Goal: Information Seeking & Learning: Learn about a topic

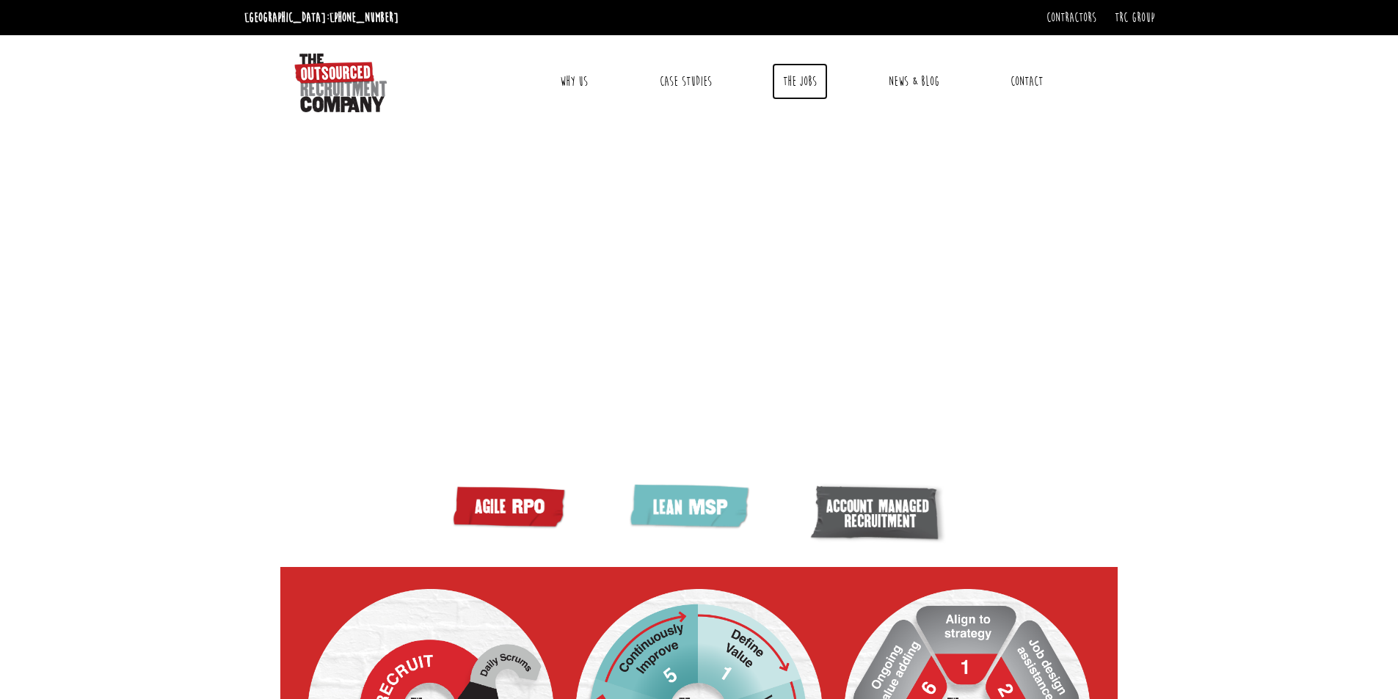
click at [801, 87] on link "The Jobs" at bounding box center [800, 81] width 56 height 37
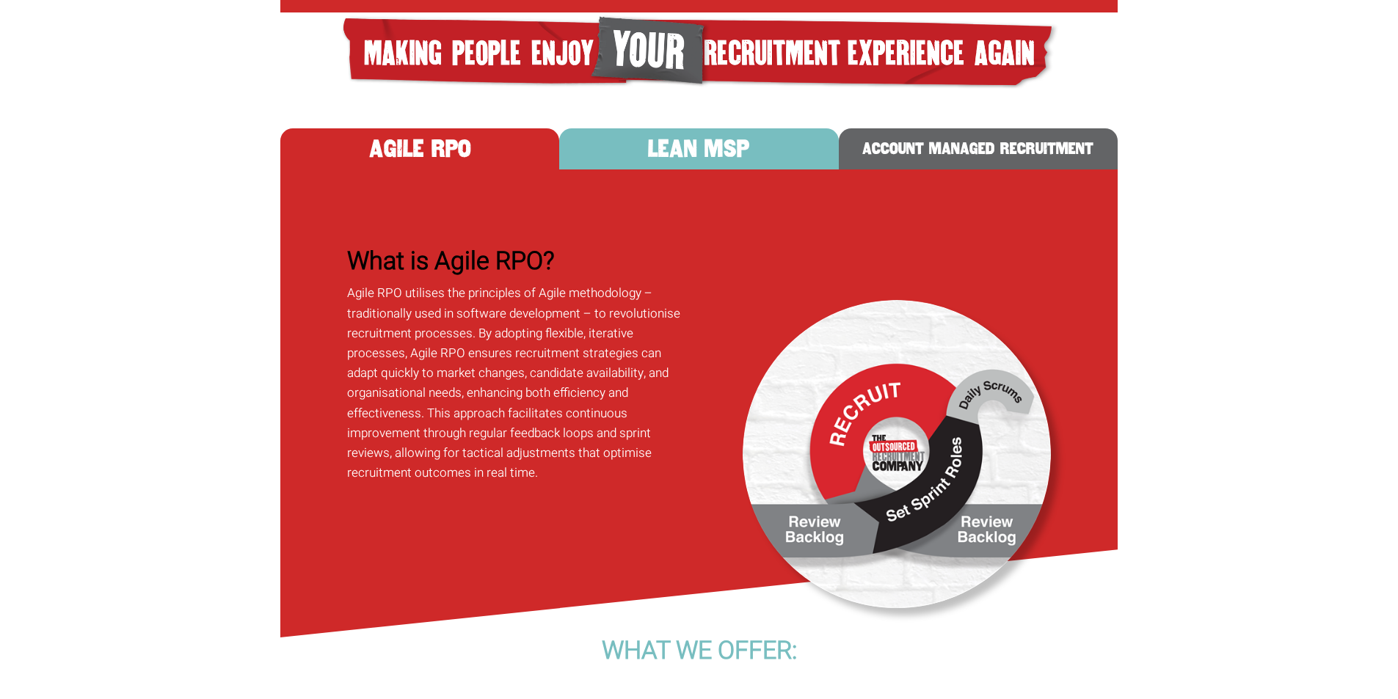
scroll to position [880, 0]
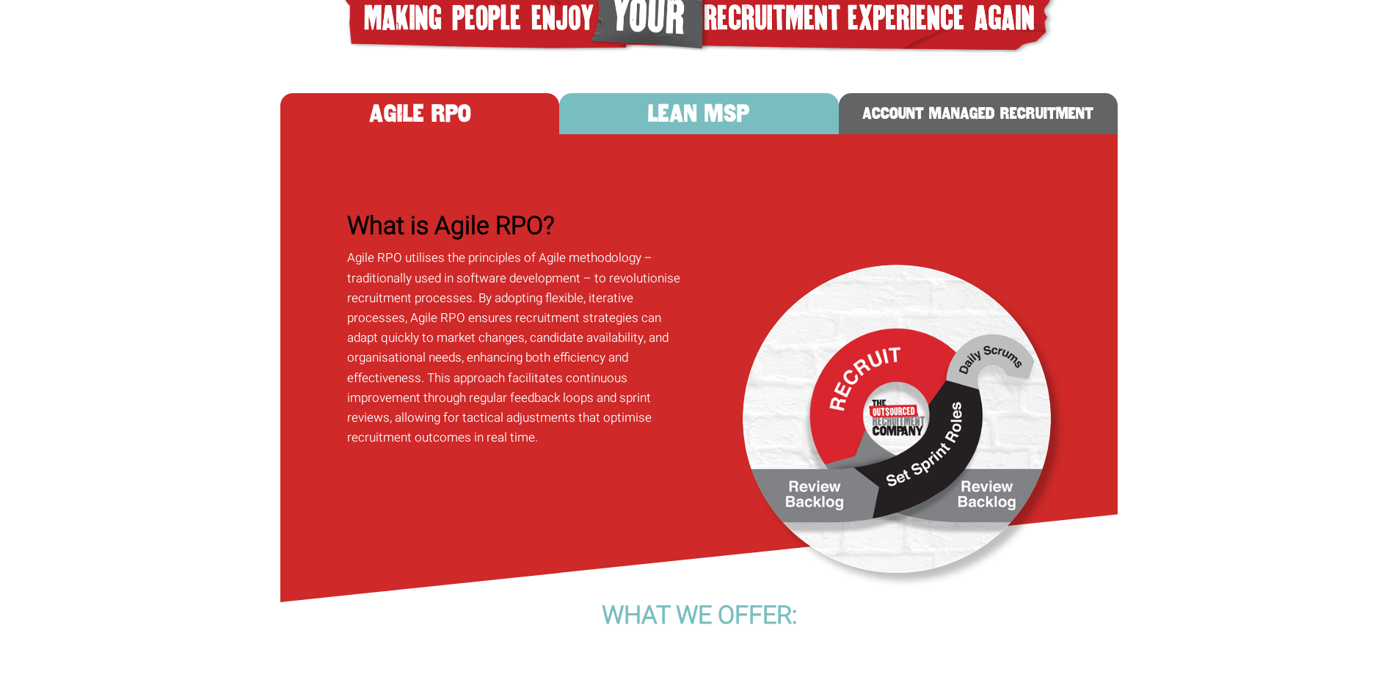
click at [1011, 134] on button "ACCOUNT MANAGED RECRUITMENT" at bounding box center [978, 113] width 279 height 41
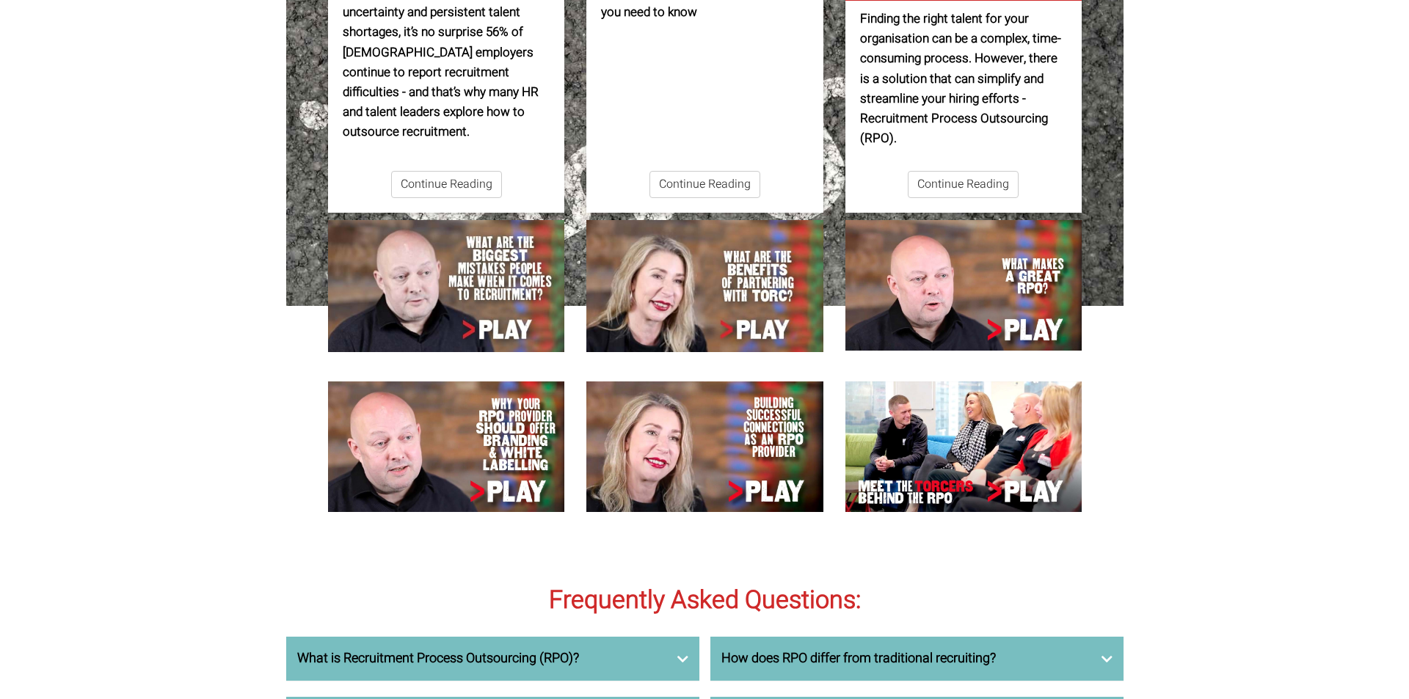
scroll to position [4327, 0]
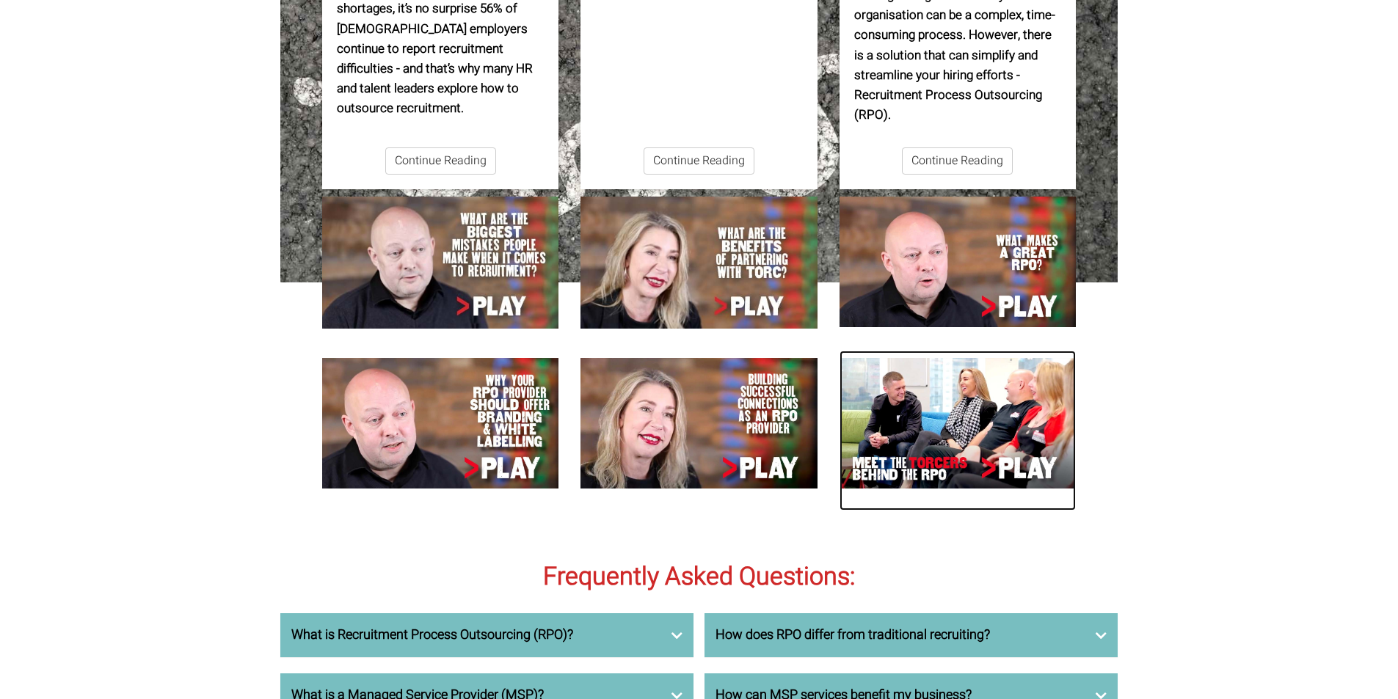
click at [900, 459] on img at bounding box center [957, 423] width 236 height 131
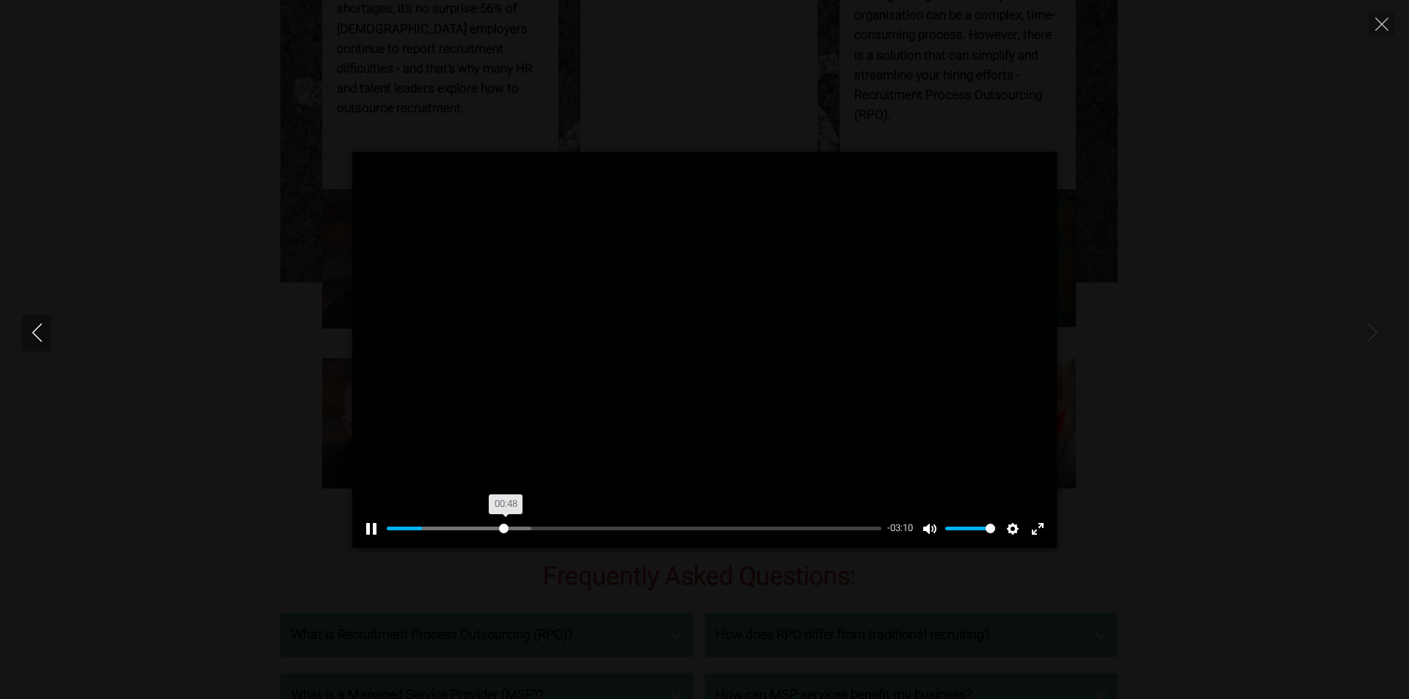
click at [503, 532] on input "Seek" at bounding box center [634, 529] width 494 height 14
click at [546, 528] on input "Seek" at bounding box center [634, 529] width 494 height 14
click at [580, 528] on input "Seek" at bounding box center [634, 529] width 494 height 14
click at [642, 525] on input "Seek" at bounding box center [634, 529] width 494 height 14
click at [718, 528] on input "Seek" at bounding box center [634, 529] width 494 height 14
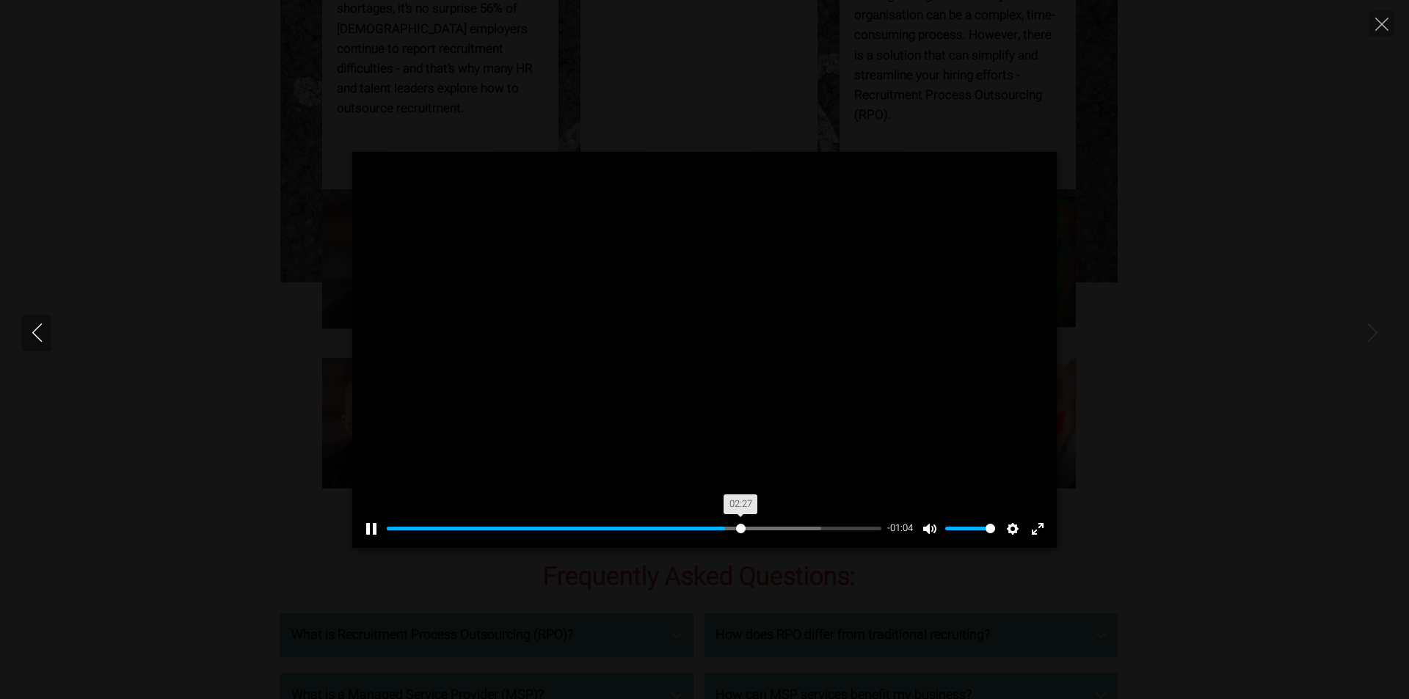
click at [740, 528] on input "Seek" at bounding box center [634, 529] width 494 height 14
click at [858, 526] on input "Seek" at bounding box center [634, 529] width 494 height 14
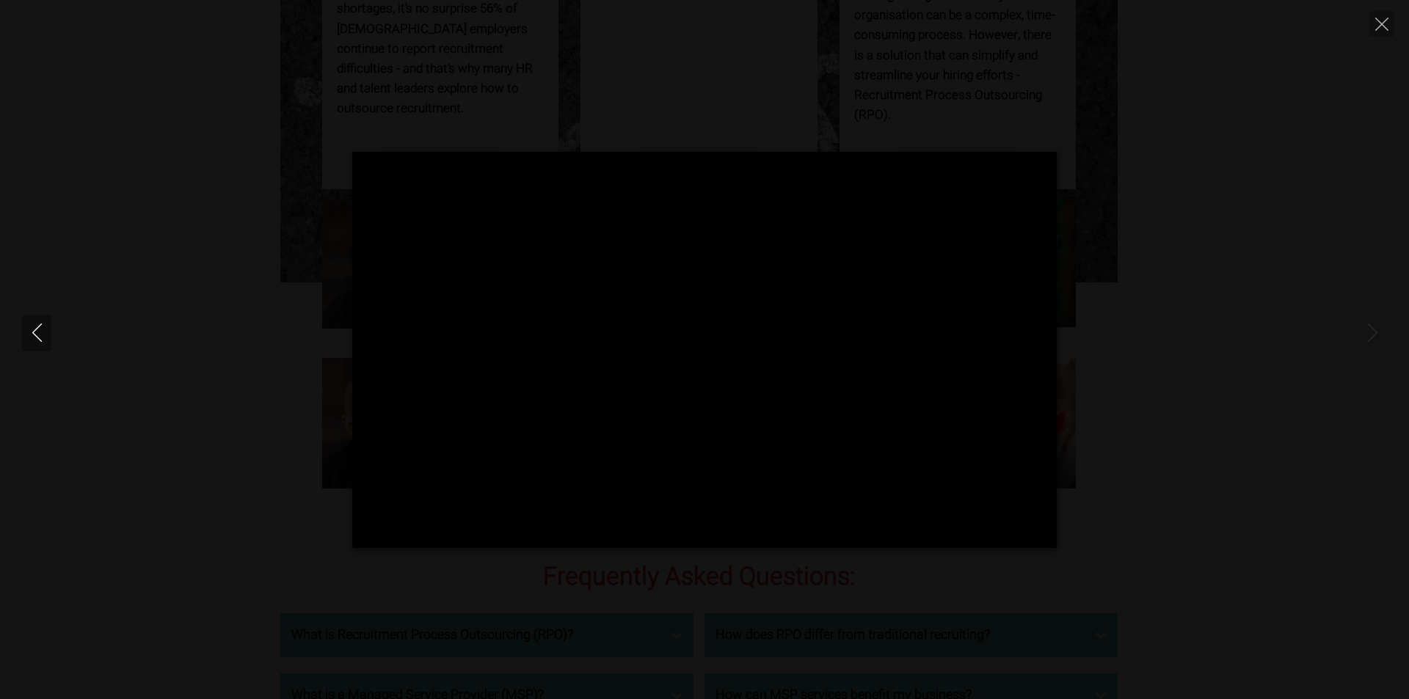
type input "97.56"
click at [1160, 563] on div "Pause Play % buffered 00:00 00:46 Unmute Mute Disable captions Enable captions …" at bounding box center [704, 349] width 1409 height 699
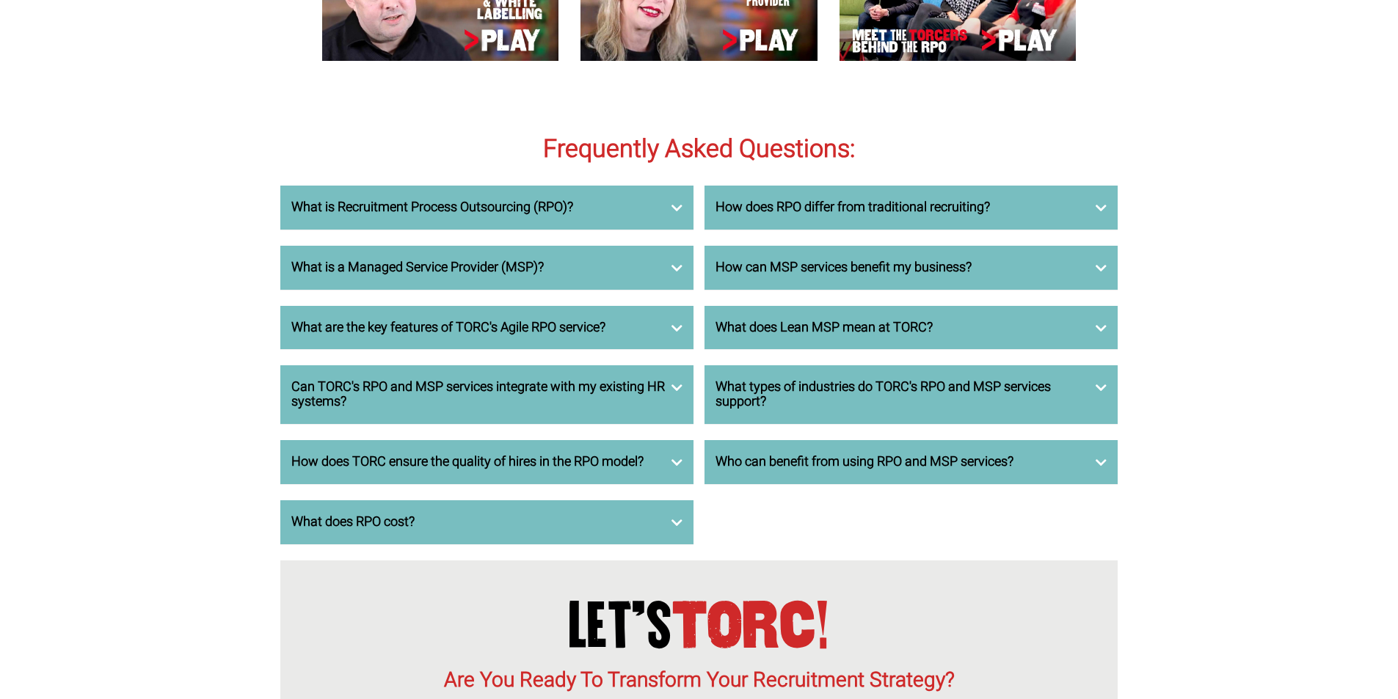
scroll to position [4767, 0]
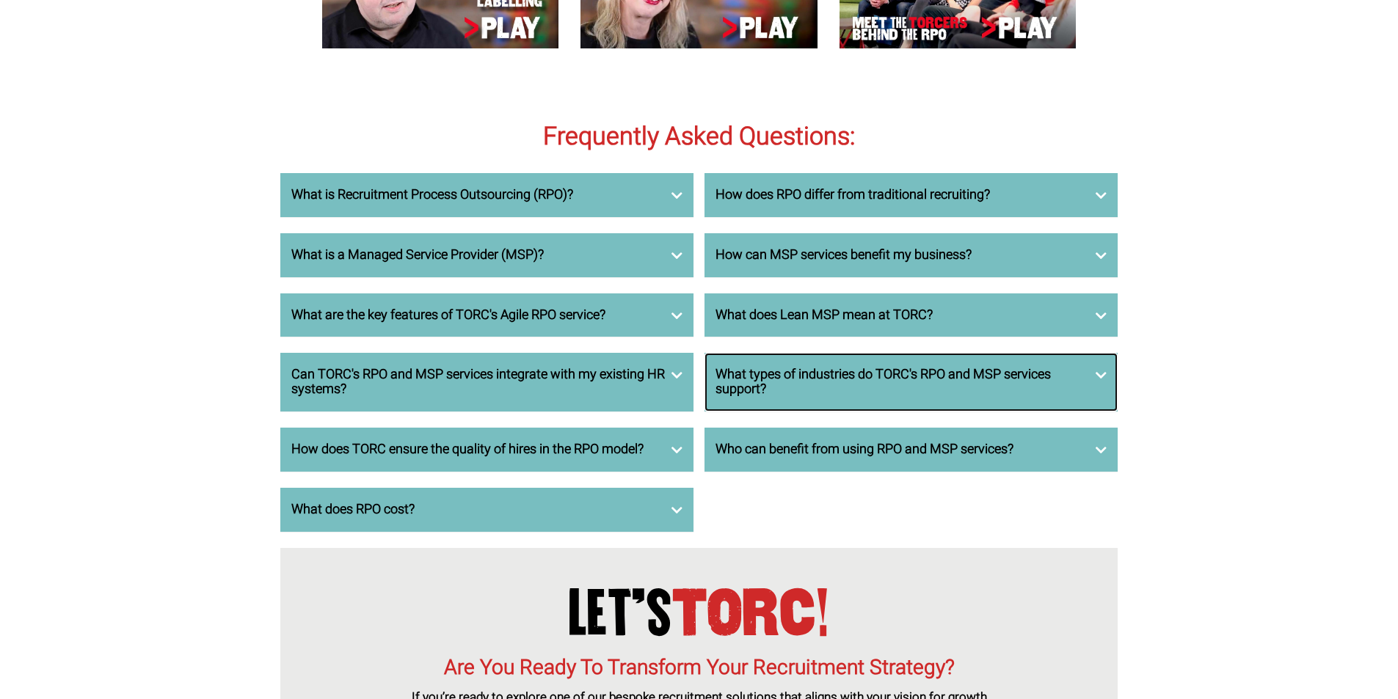
click at [717, 397] on h3 "What types of industries do TORC's RPO and MSP services support?" at bounding box center [910, 382] width 391 height 29
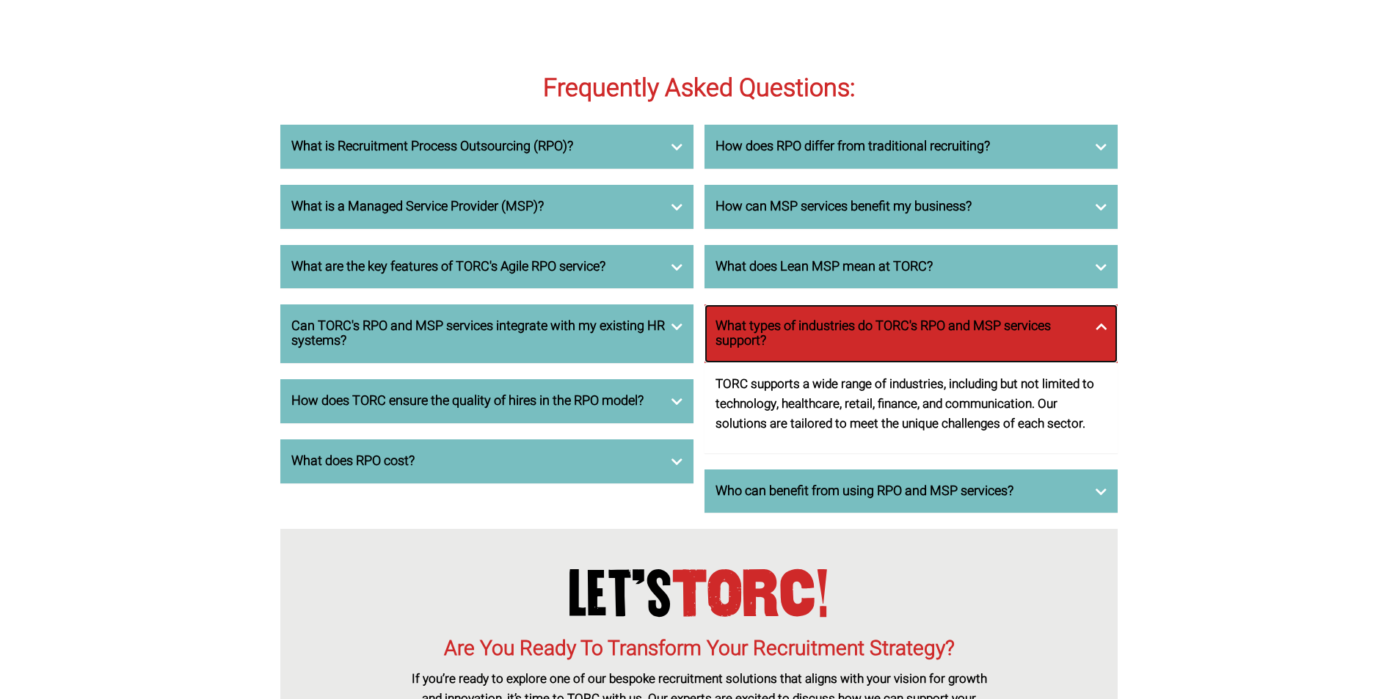
scroll to position [4841, 0]
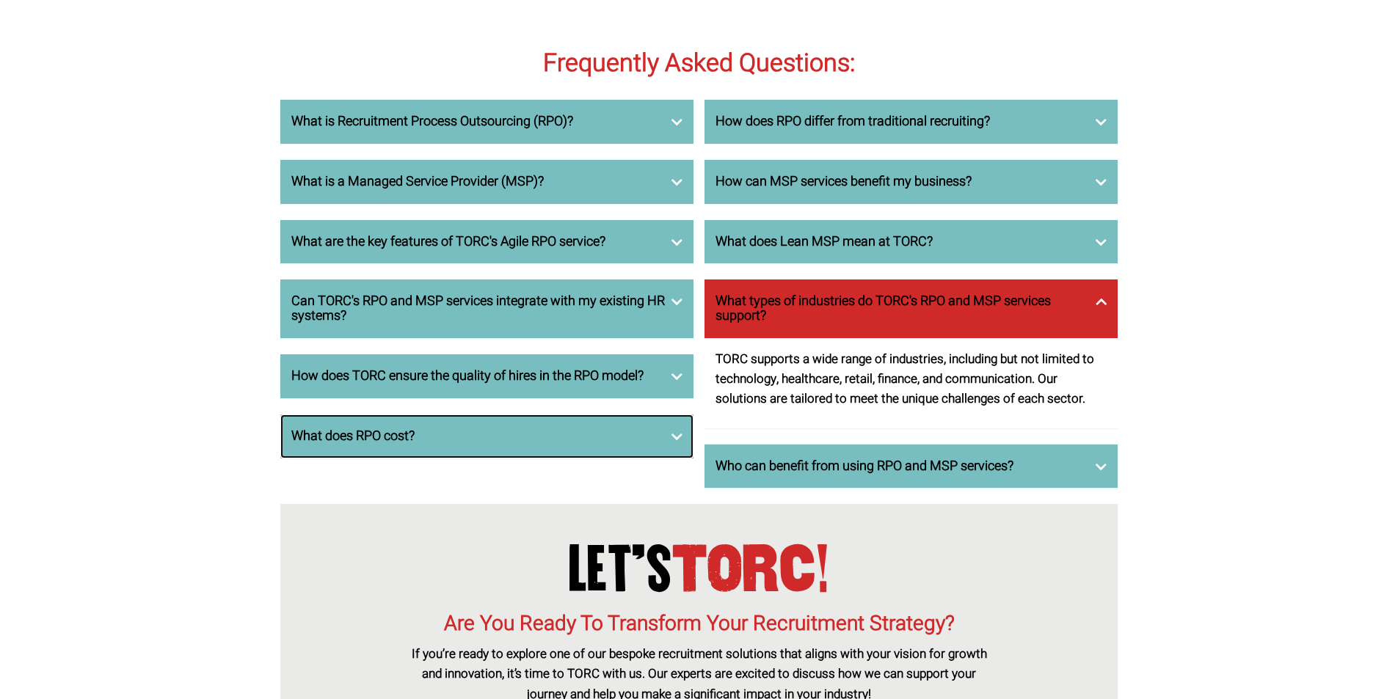
click at [313, 444] on h3 "What does RPO cost?" at bounding box center [486, 436] width 391 height 15
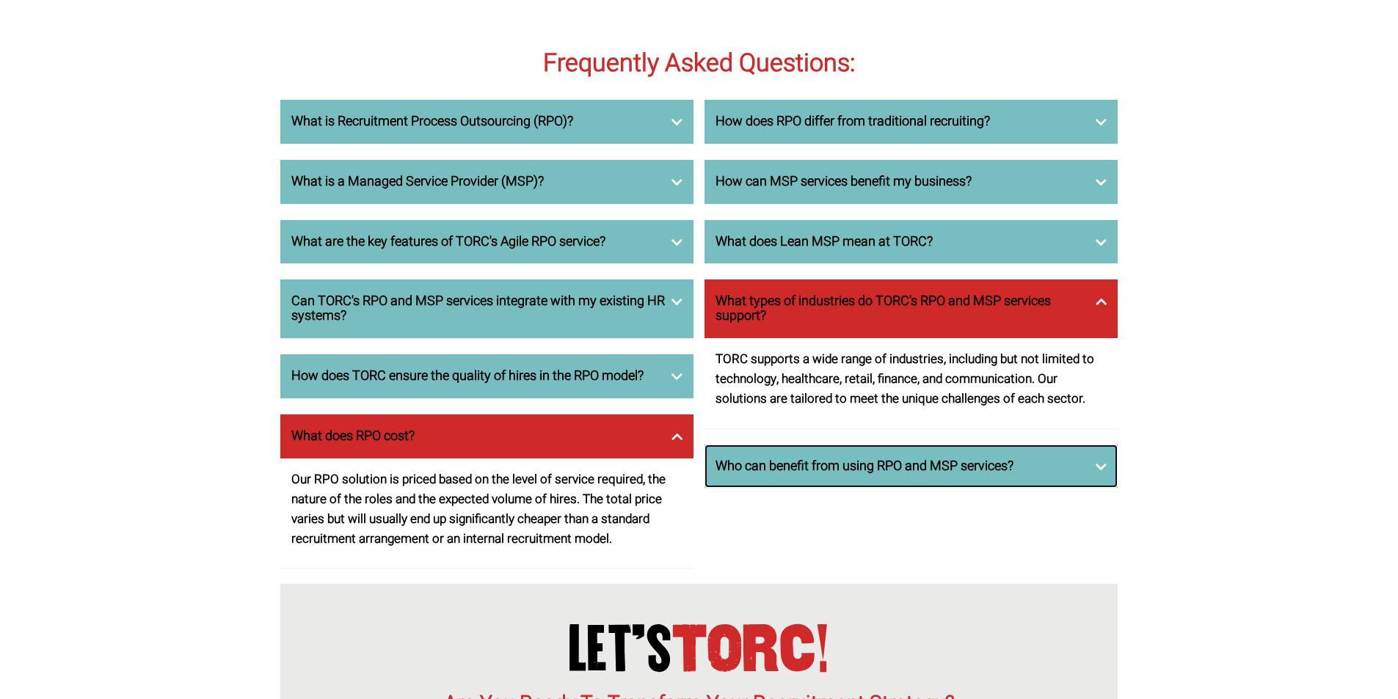
click at [846, 489] on div "Who can benefit from using RPO and MSP services?" at bounding box center [910, 467] width 413 height 44
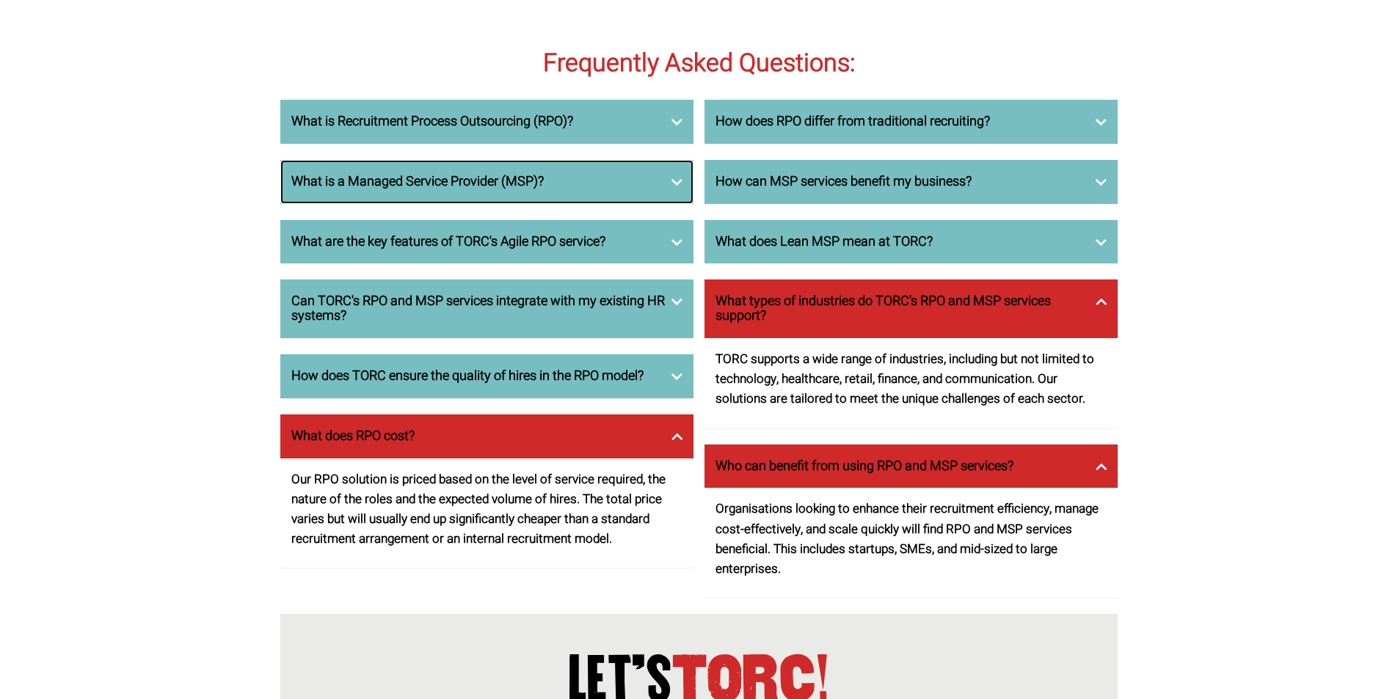
click at [395, 189] on h3 "What is a Managed Service Provider (MSP)?" at bounding box center [486, 182] width 391 height 15
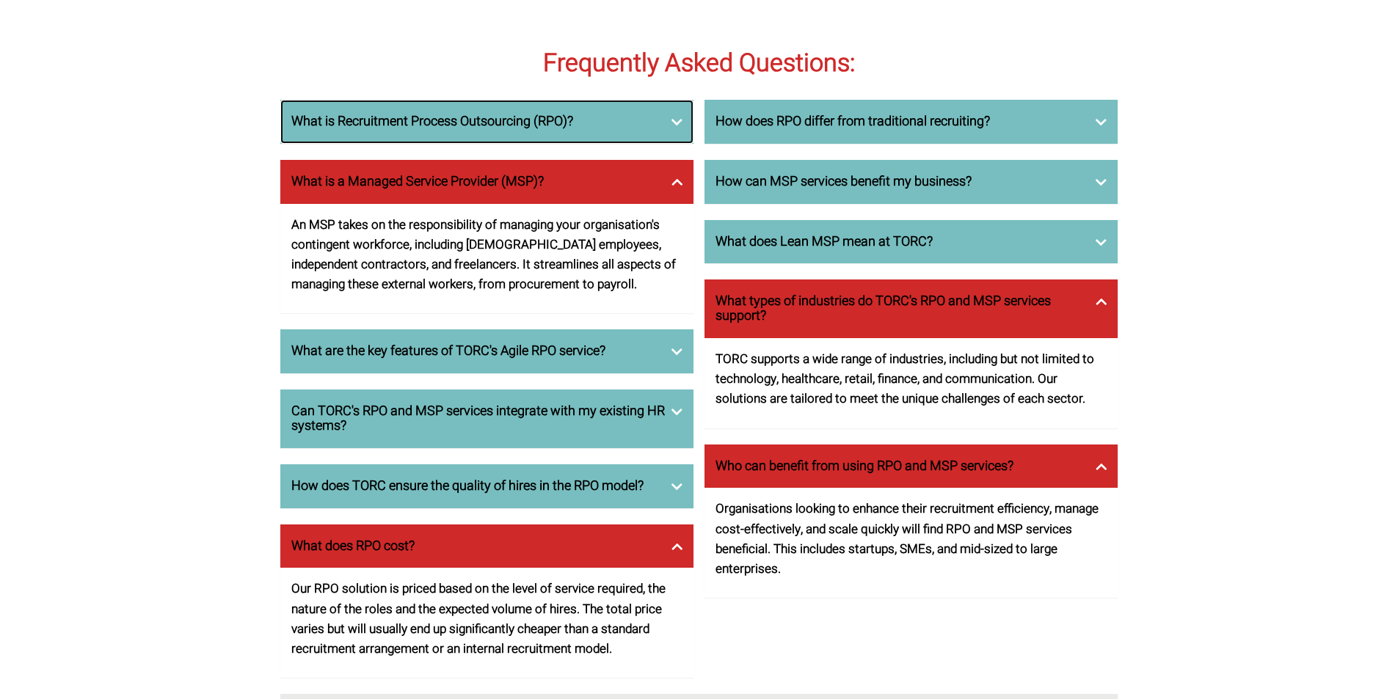
click at [395, 129] on h3 "What is Recruitment Process Outsourcing (RPO)?" at bounding box center [486, 121] width 391 height 15
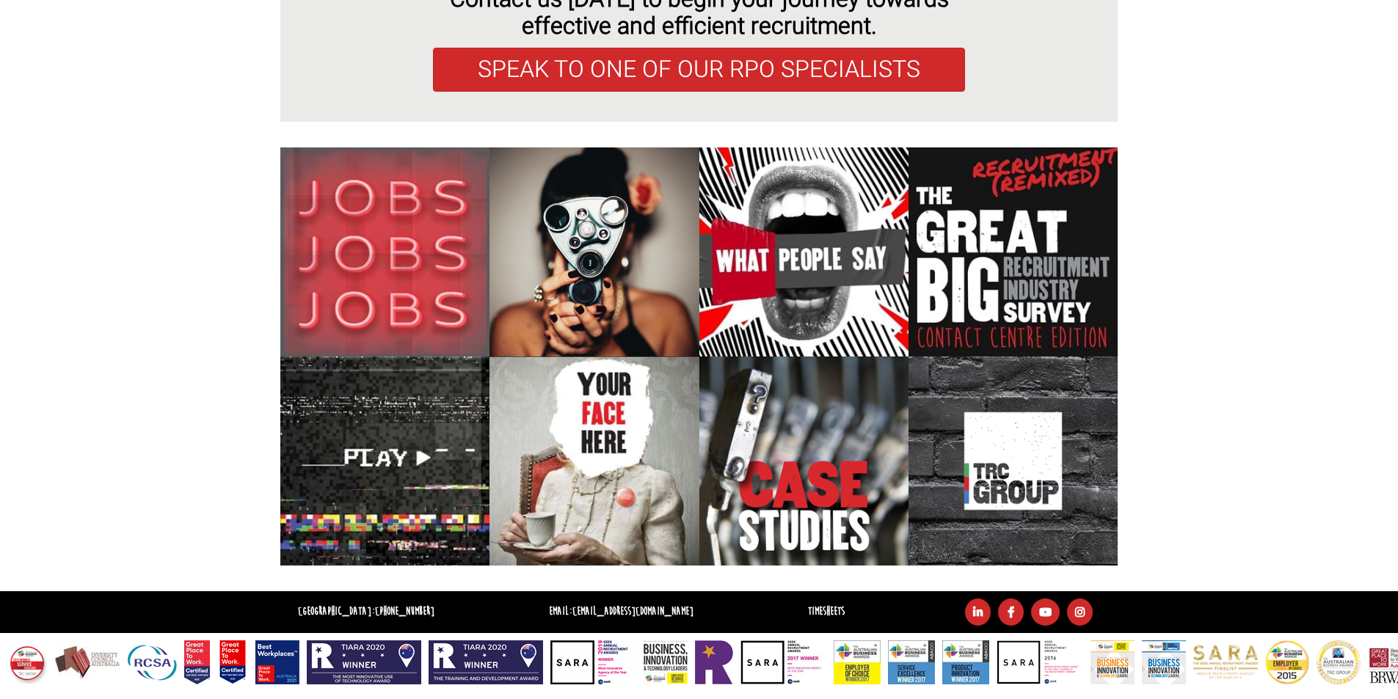
scroll to position [5920, 0]
